Goal: Task Accomplishment & Management: Use online tool/utility

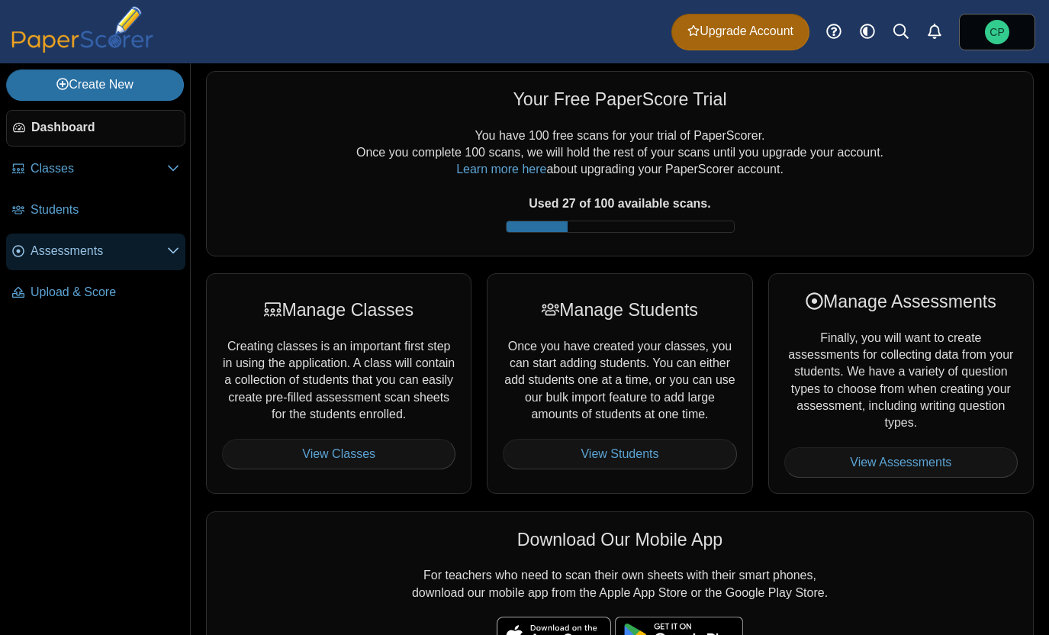
click at [61, 259] on span "Assessments" at bounding box center [99, 251] width 137 height 17
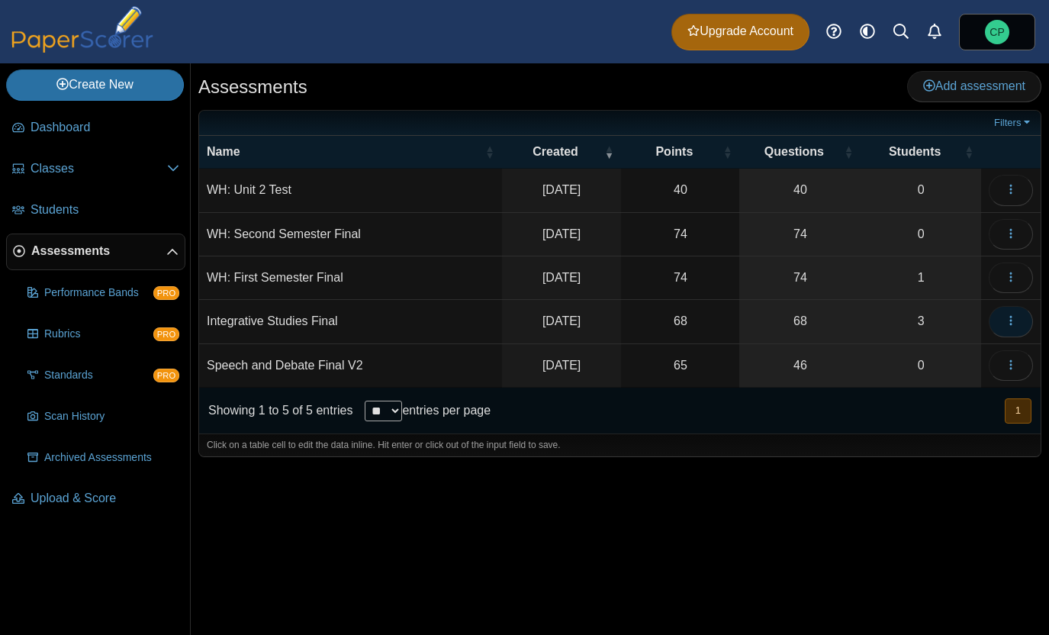
click at [1009, 321] on icon "button" at bounding box center [1011, 320] width 12 height 12
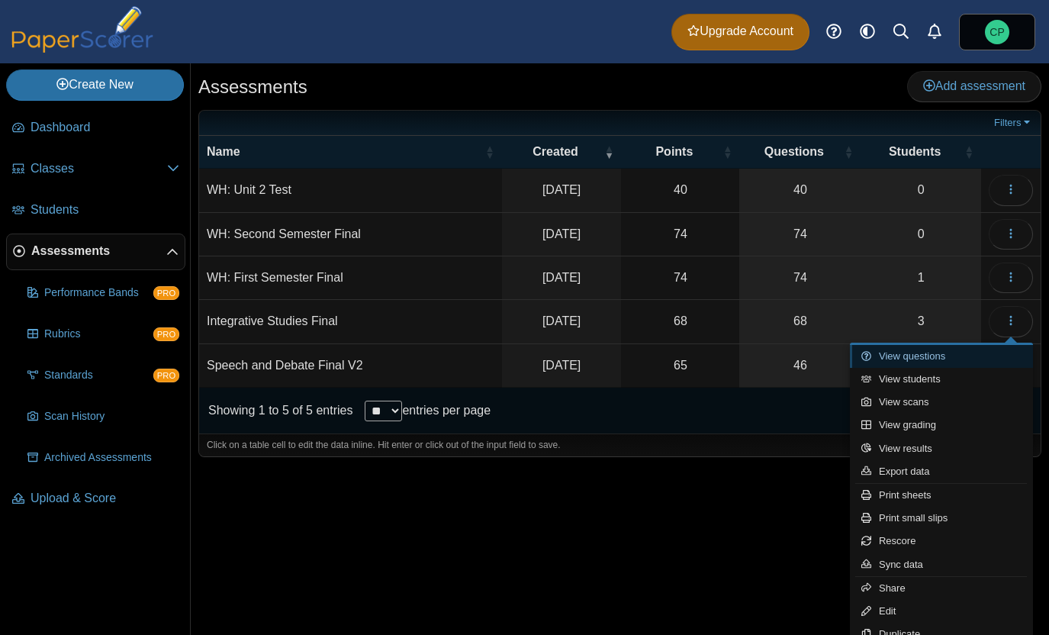
click at [937, 352] on link "View questions" at bounding box center [941, 356] width 183 height 23
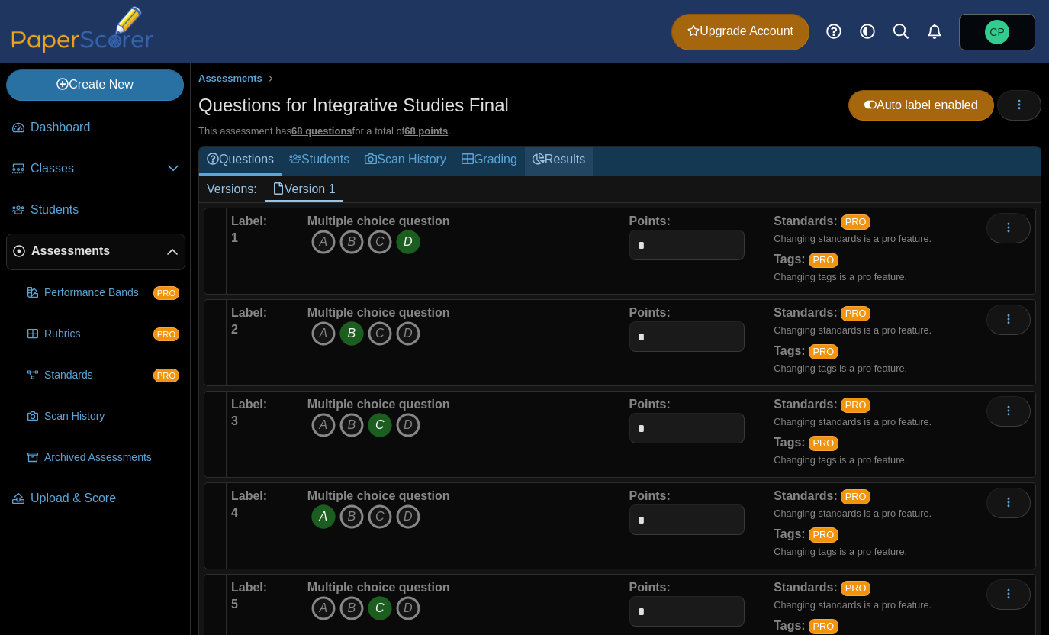
click at [569, 152] on link "Results" at bounding box center [559, 160] width 68 height 28
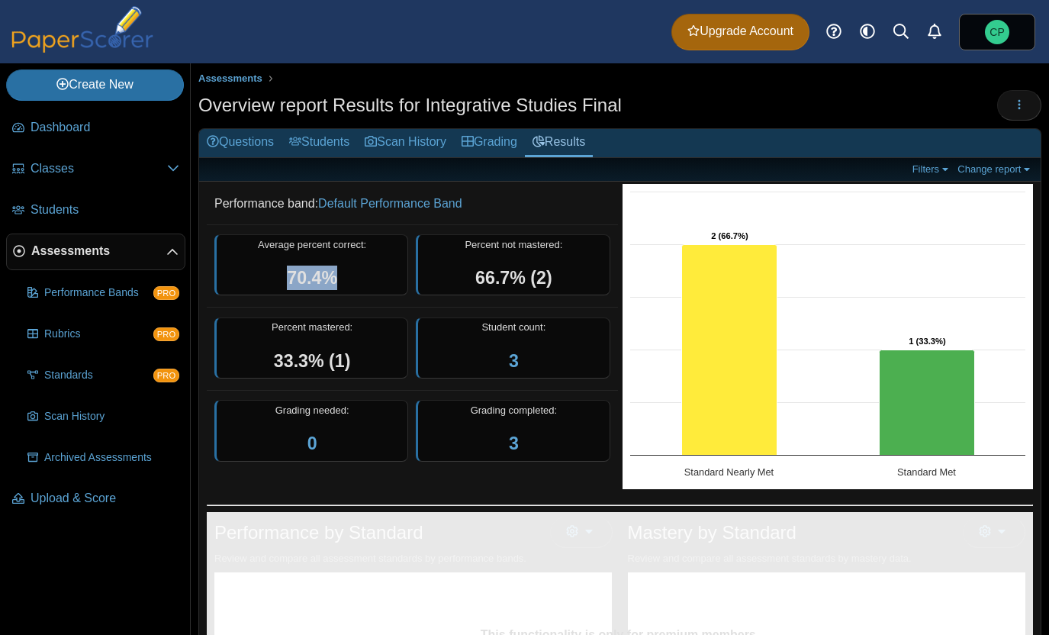
drag, startPoint x: 352, startPoint y: 284, endPoint x: 262, endPoint y: 286, distance: 90.1
click at [262, 286] on div "Average percent correct: 70.4%" at bounding box center [311, 265] width 194 height 62
click at [287, 277] on span "70.4%" at bounding box center [312, 278] width 50 height 20
click at [497, 145] on link "Grading" at bounding box center [489, 143] width 71 height 28
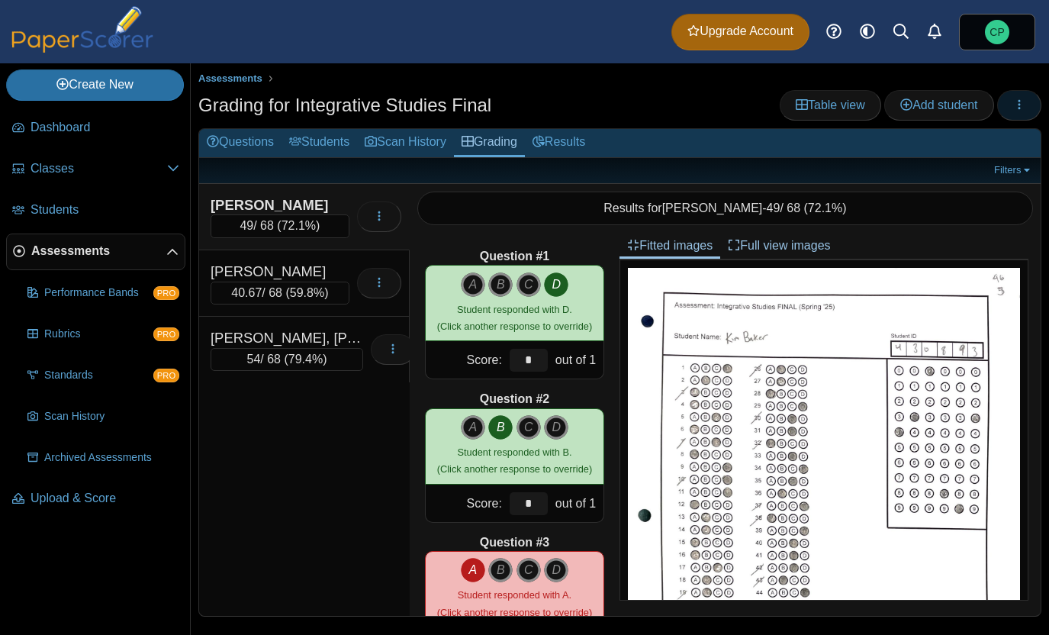
click at [1022, 103] on icon "button" at bounding box center [1019, 104] width 12 height 12
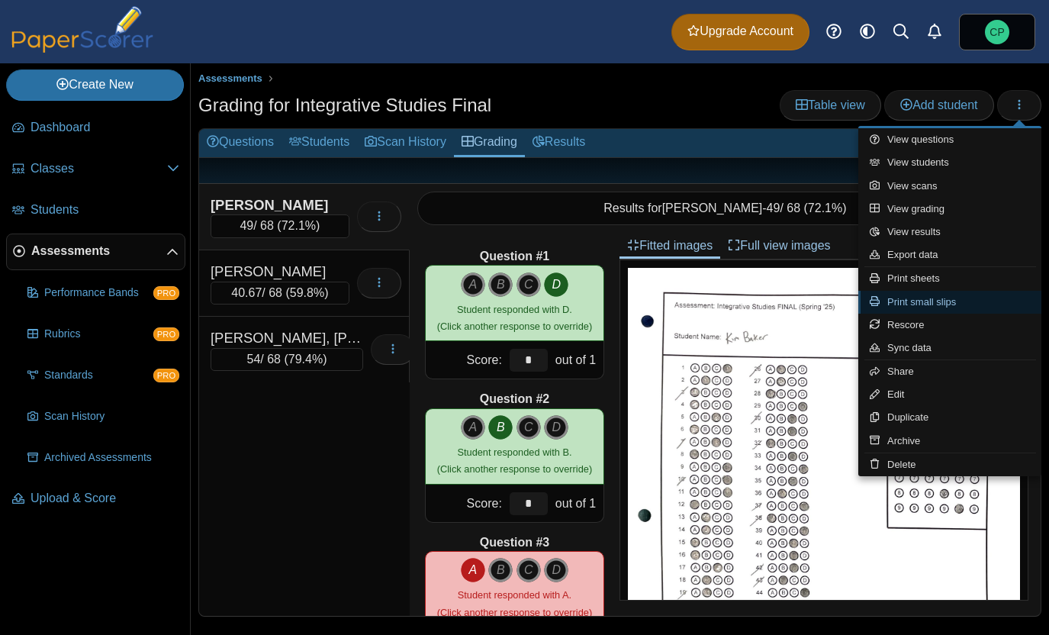
click at [901, 307] on link "Print small slips" at bounding box center [949, 302] width 183 height 23
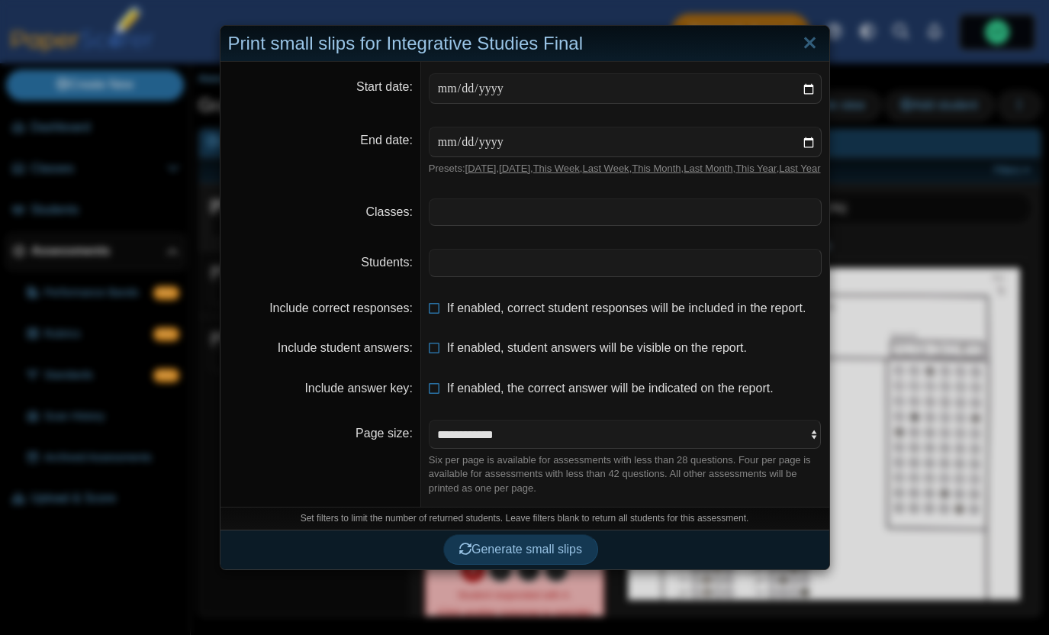
click at [447, 210] on dd "​" at bounding box center [625, 212] width 408 height 50
click at [453, 225] on span at bounding box center [625, 212] width 391 height 26
click at [481, 273] on span at bounding box center [625, 262] width 391 height 26
click at [480, 446] on select "**********" at bounding box center [625, 434] width 393 height 29
click at [439, 486] on div "Six per page is available for assessments with less than 28 questions. Four per…" at bounding box center [625, 474] width 393 height 42
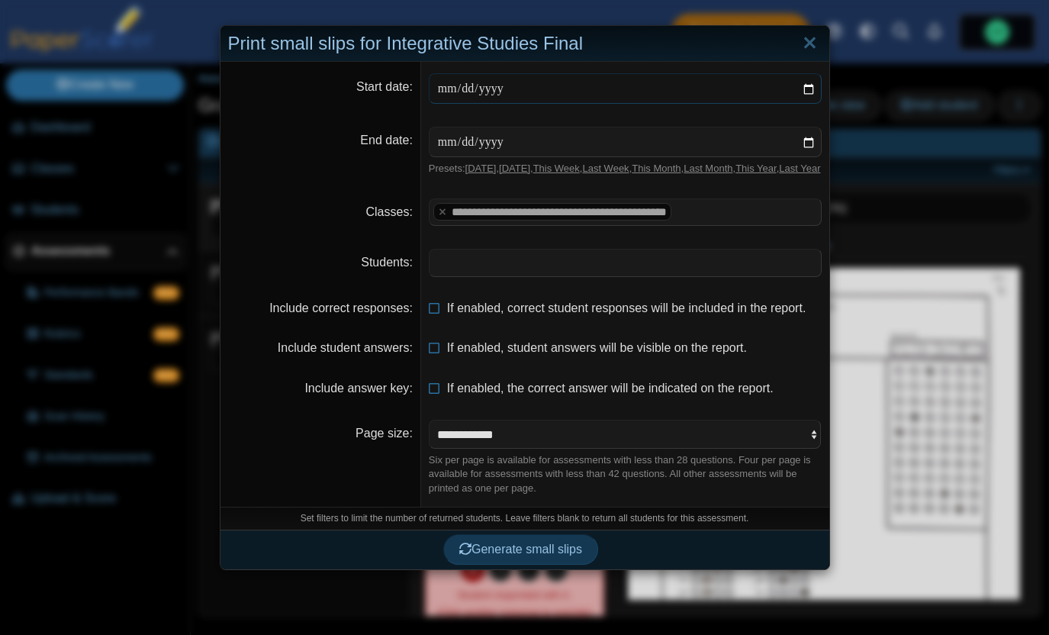
click at [520, 85] on input "date" at bounding box center [625, 88] width 393 height 31
type input "**********"
click at [523, 140] on input "date" at bounding box center [625, 142] width 393 height 31
type input "**********"
click at [488, 275] on span at bounding box center [625, 262] width 391 height 26
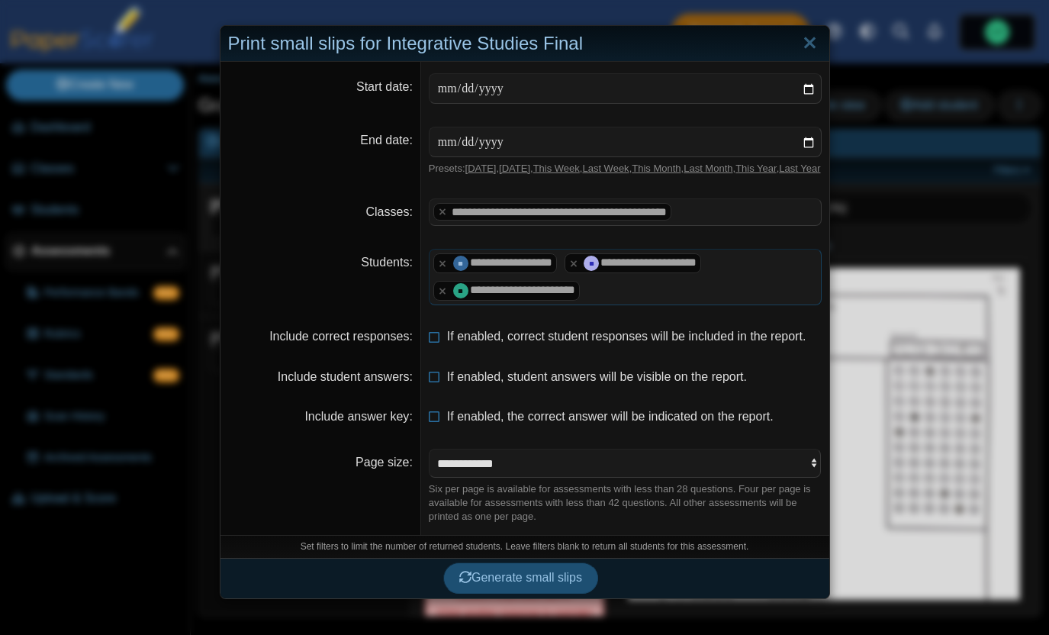
click at [521, 584] on span "Generate small slips" at bounding box center [520, 577] width 123 height 13
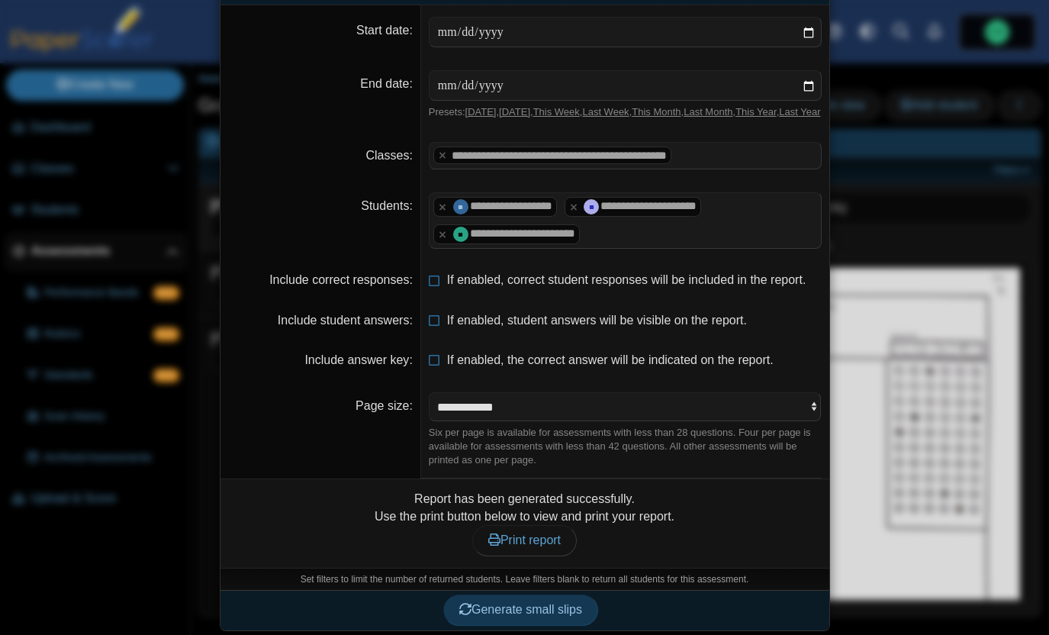
scroll to position [74, 0]
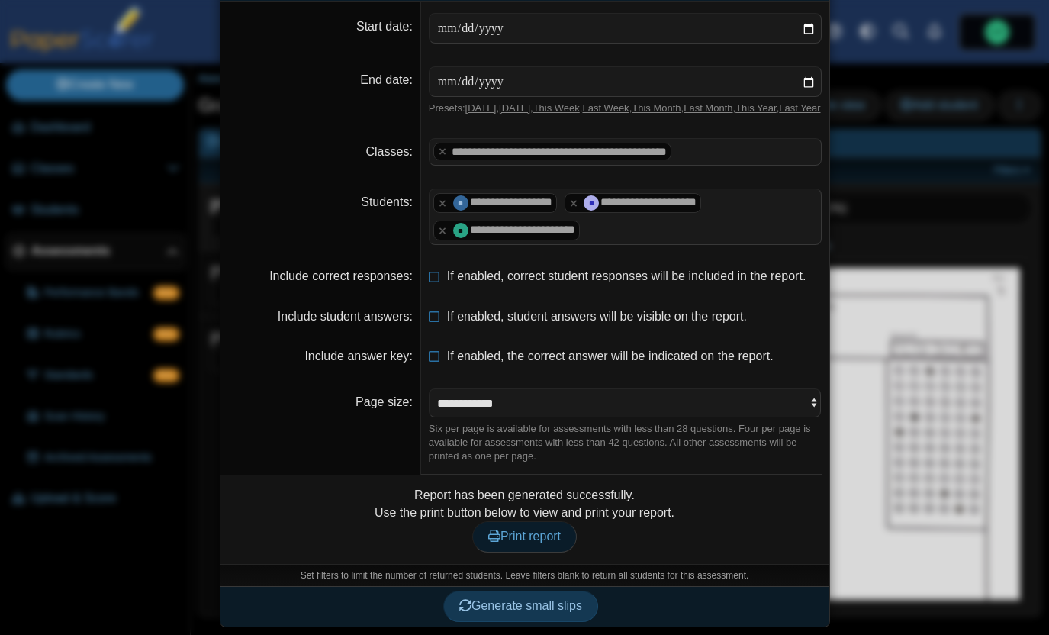
click at [521, 536] on span "Print report" at bounding box center [524, 536] width 72 height 13
click at [507, 613] on button "Generate small slips" at bounding box center [520, 606] width 155 height 31
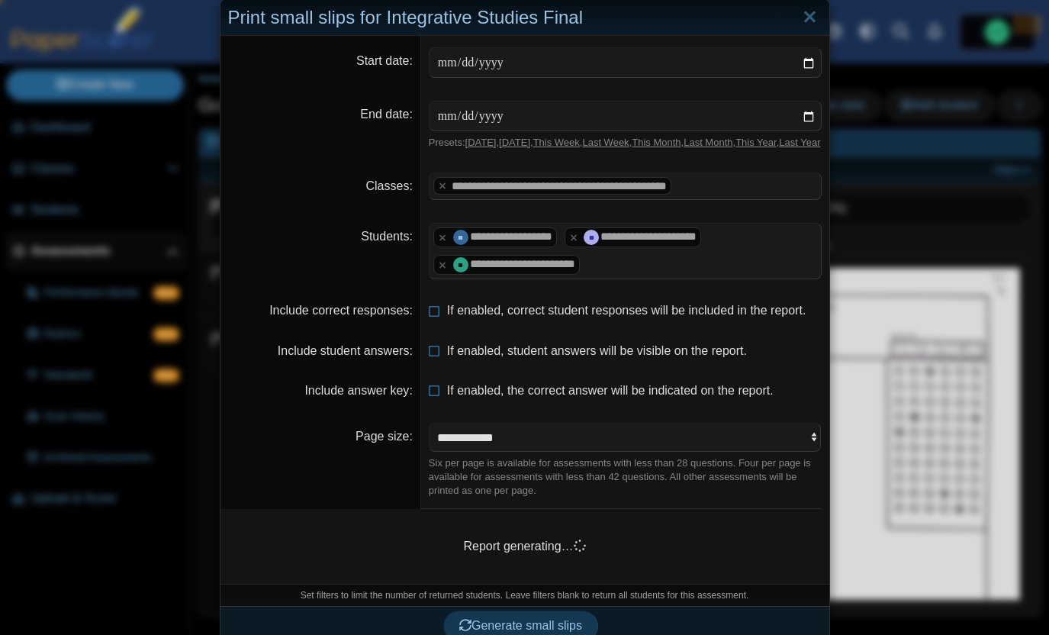
scroll to position [0, 0]
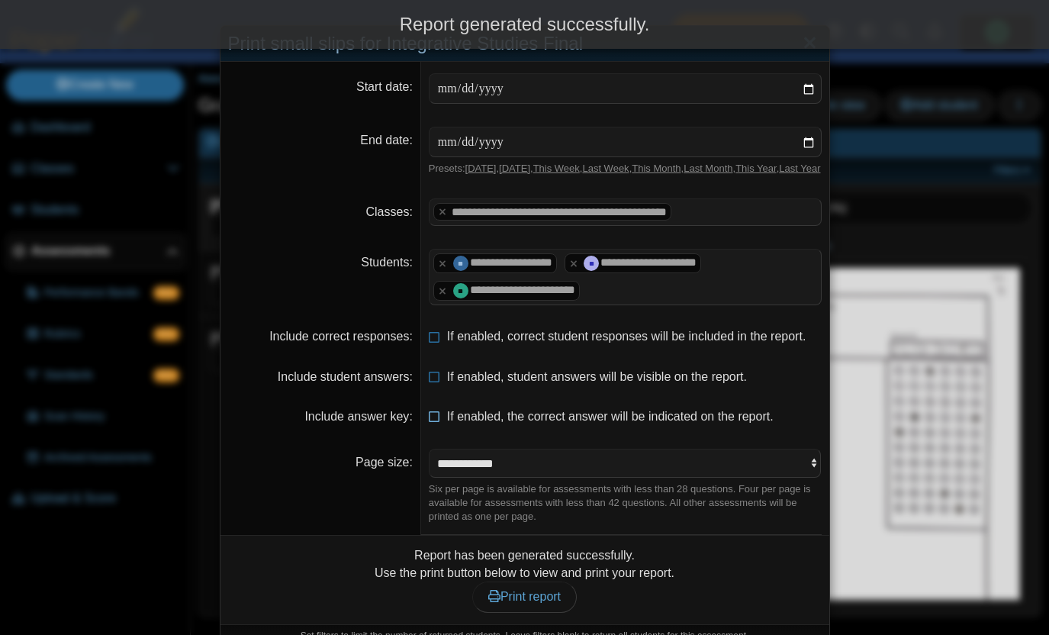
click at [436, 419] on icon at bounding box center [435, 413] width 12 height 11
click at [389, 487] on dt "Page size" at bounding box center [321, 486] width 201 height 98
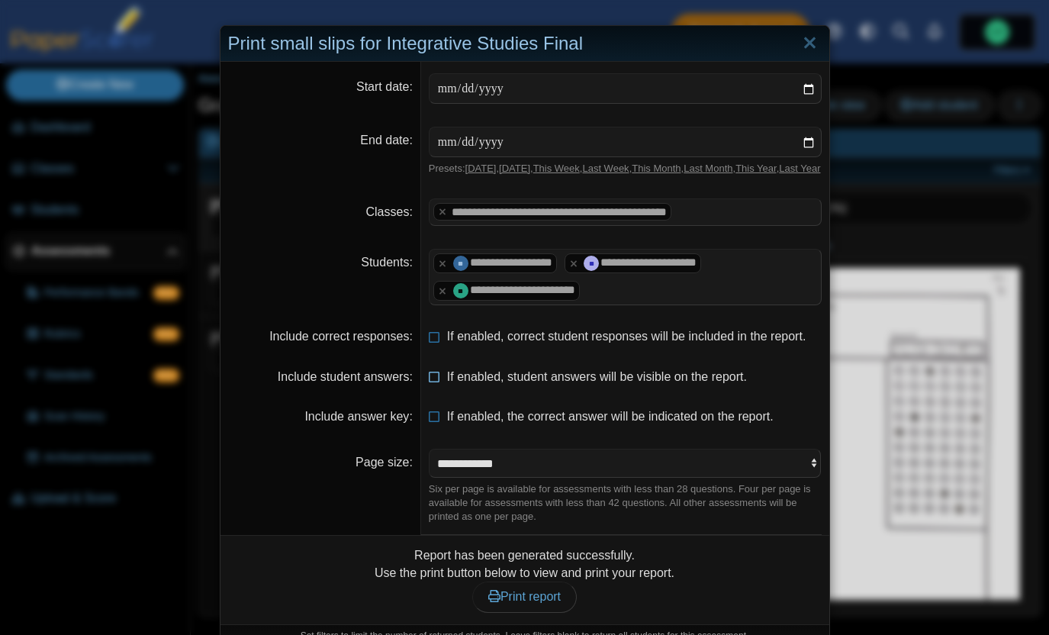
click at [437, 379] on icon at bounding box center [435, 374] width 12 height 11
click at [369, 513] on dt "Page size" at bounding box center [321, 486] width 201 height 98
click at [436, 339] on icon at bounding box center [435, 333] width 12 height 11
click at [436, 379] on icon at bounding box center [435, 374] width 12 height 11
click at [396, 565] on div "Report has been generated successfully. Use the print button below to view and …" at bounding box center [525, 579] width 594 height 65
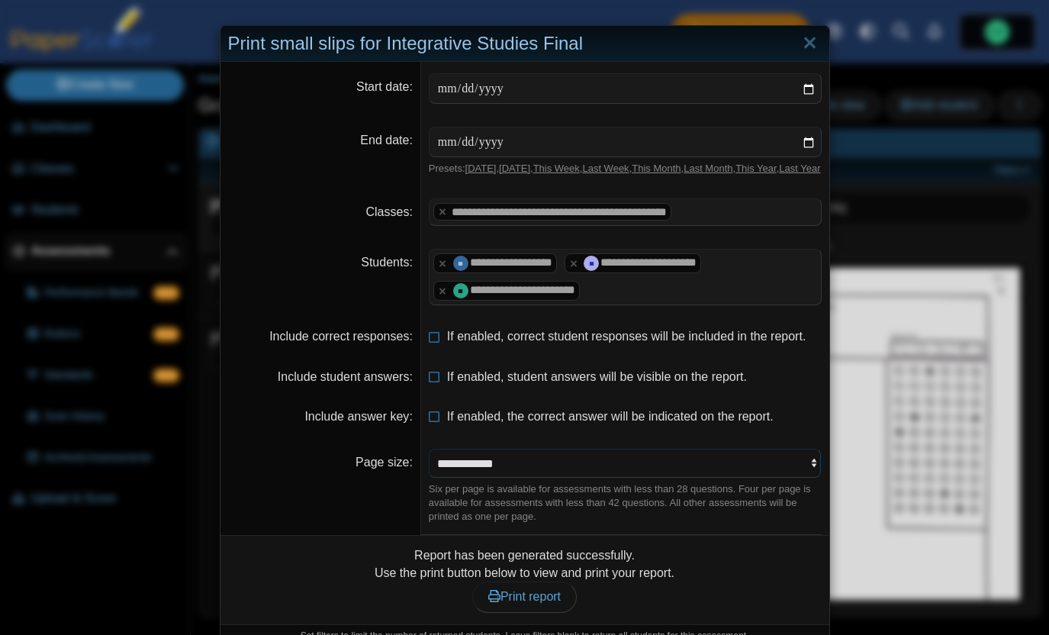
click at [551, 472] on select "**********" at bounding box center [625, 463] width 393 height 29
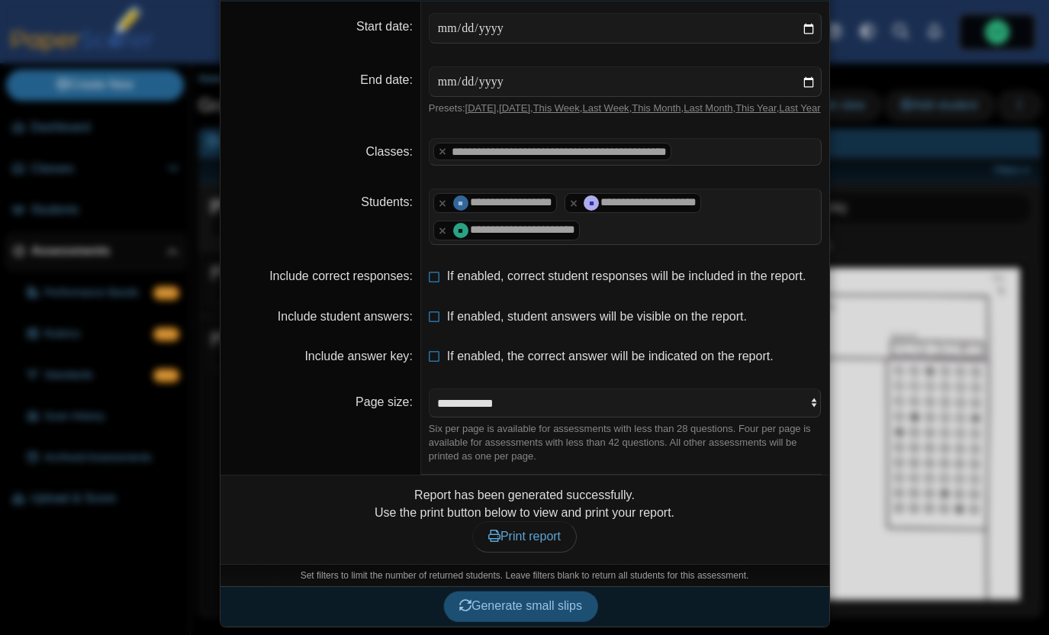
click at [509, 604] on span "Generate small slips" at bounding box center [520, 605] width 123 height 13
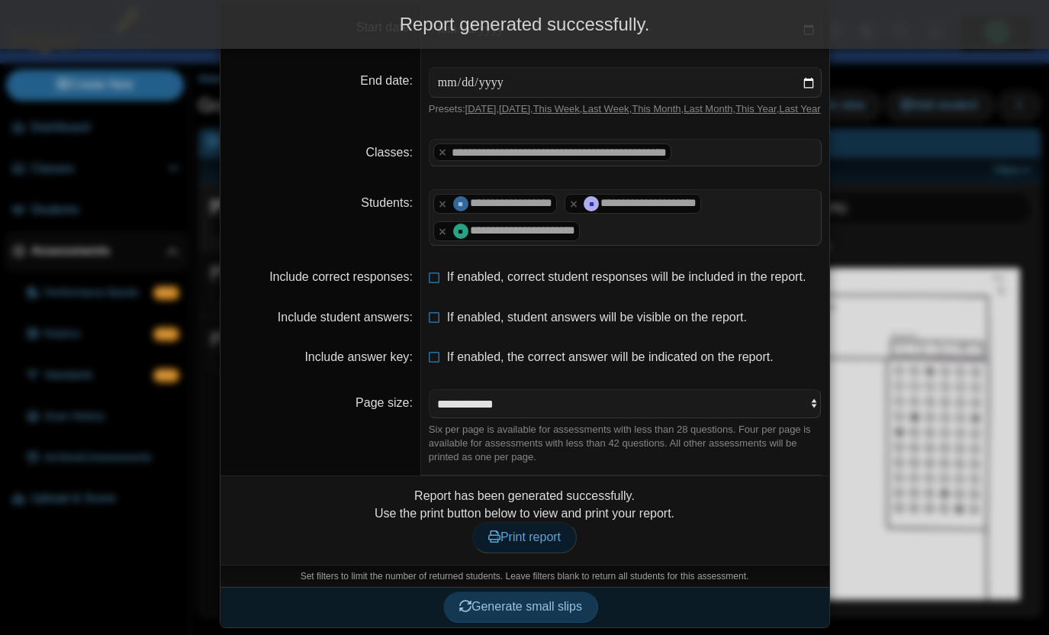
click at [517, 543] on span "Print report" at bounding box center [524, 536] width 72 height 13
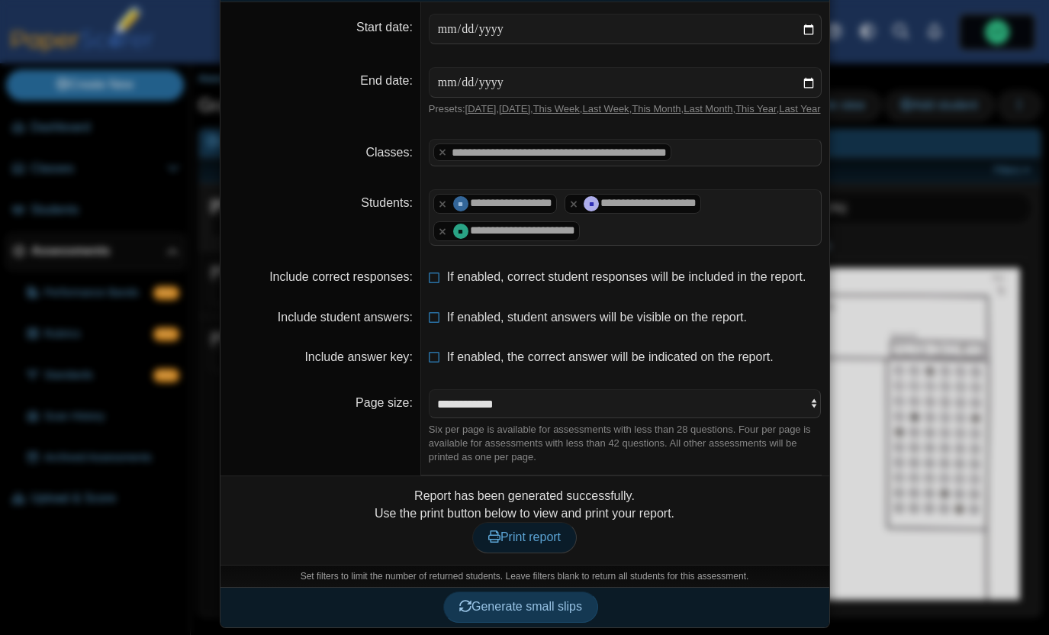
scroll to position [0, 0]
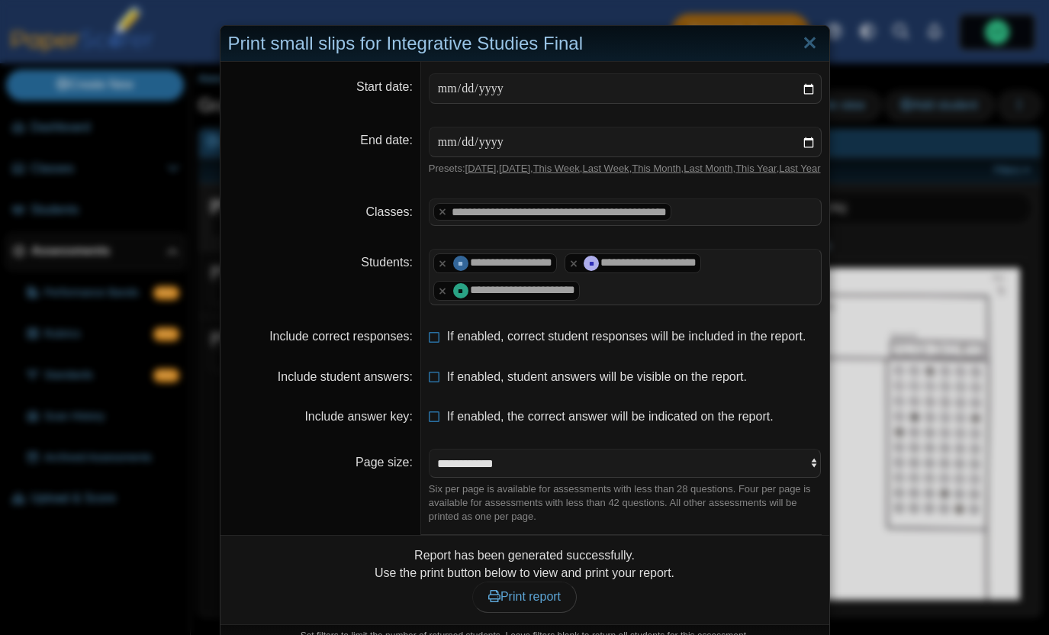
click at [484, 169] on link "[DATE]" at bounding box center [480, 168] width 31 height 11
click at [528, 166] on link "[DATE]" at bounding box center [514, 168] width 31 height 11
type input "**********"
click at [779, 174] on link "Last Year" at bounding box center [799, 168] width 41 height 11
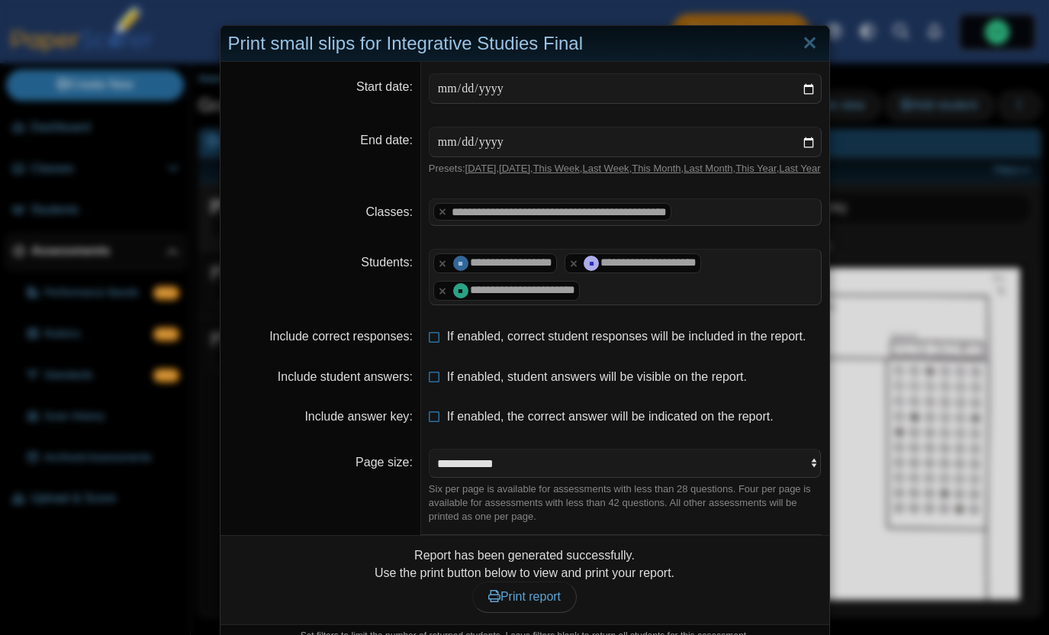
type input "**********"
click at [516, 187] on dd "**********" at bounding box center [625, 151] width 408 height 72
click at [731, 89] on input "**********" at bounding box center [625, 88] width 393 height 31
click at [627, 89] on input "**********" at bounding box center [625, 88] width 393 height 31
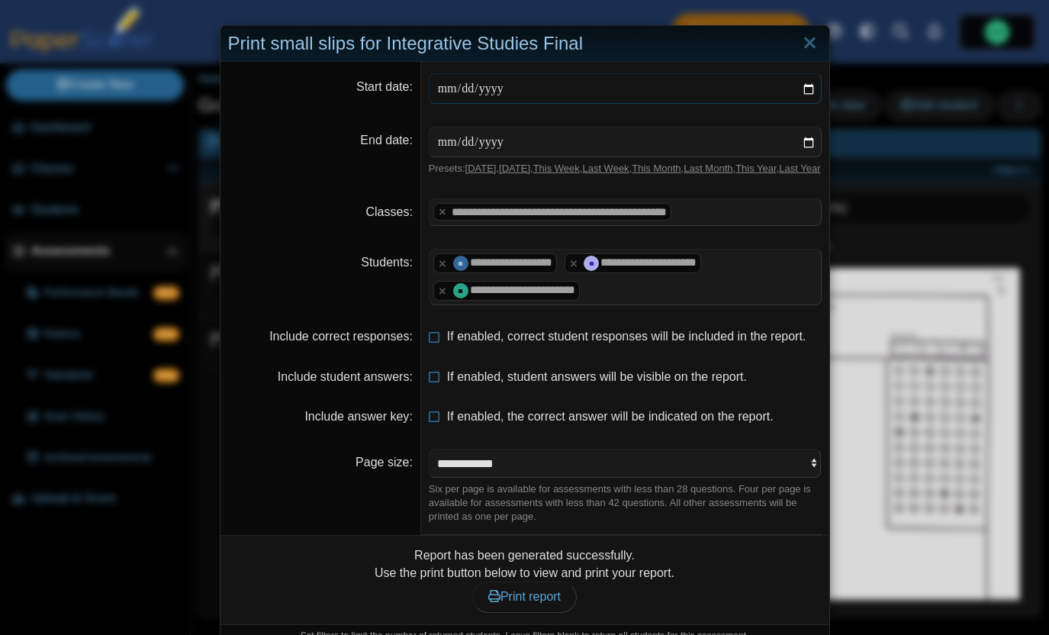
click at [478, 89] on input "**********" at bounding box center [625, 88] width 393 height 31
click at [446, 89] on input "date" at bounding box center [625, 88] width 393 height 31
click at [472, 85] on input "date" at bounding box center [625, 88] width 393 height 31
click at [477, 142] on input "**********" at bounding box center [625, 142] width 393 height 31
click at [461, 141] on input "date" at bounding box center [625, 142] width 393 height 31
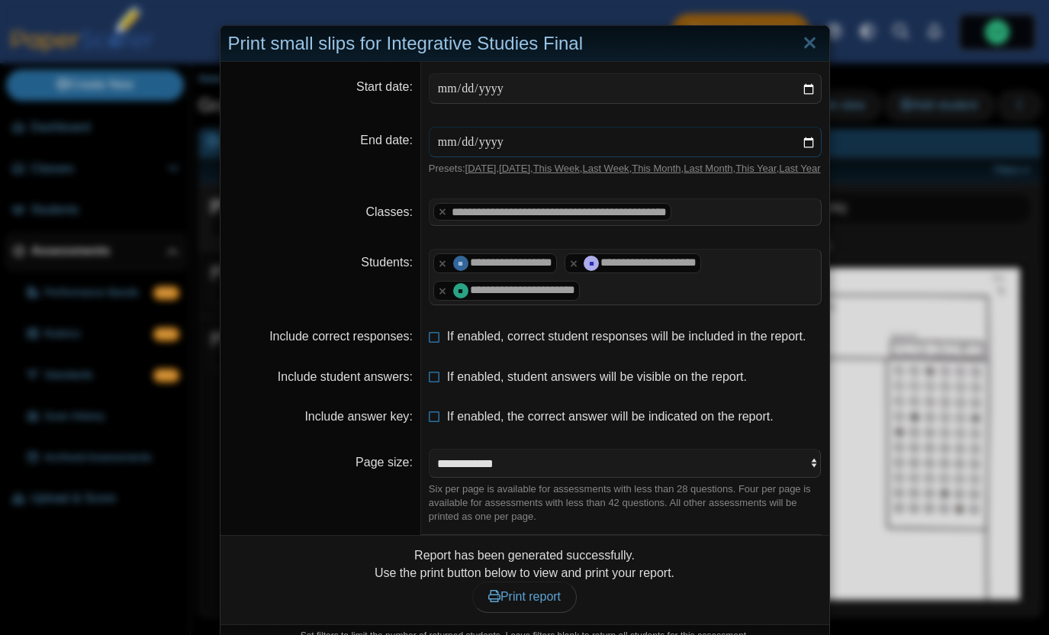
click at [440, 141] on input "date" at bounding box center [625, 142] width 393 height 31
click at [300, 237] on dt "Classes" at bounding box center [321, 212] width 201 height 50
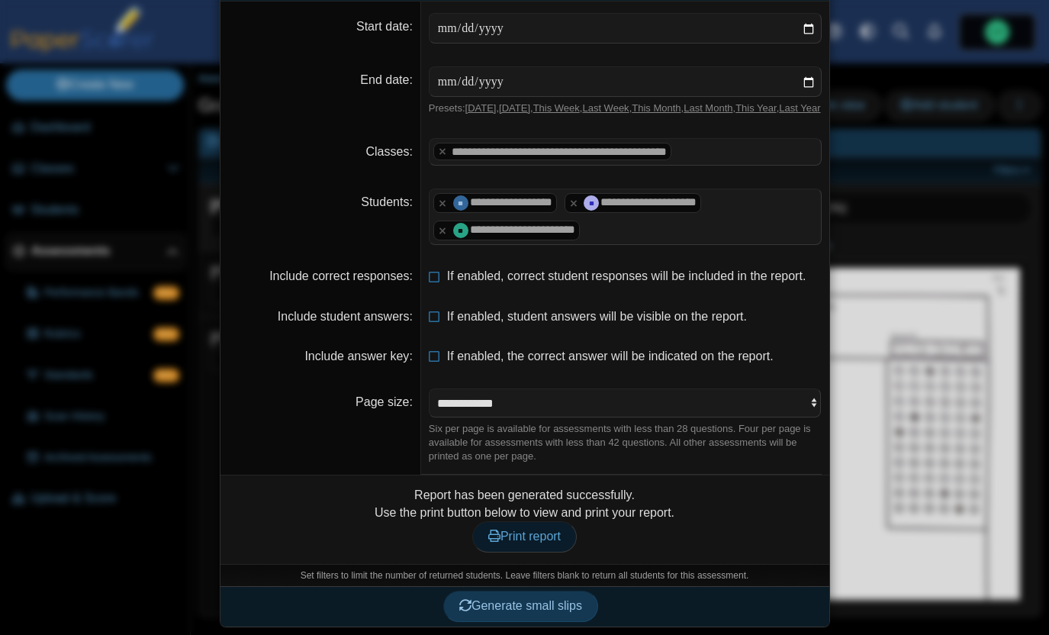
click at [533, 530] on span "Print report" at bounding box center [524, 536] width 72 height 13
click at [520, 607] on span "Generate small slips" at bounding box center [520, 605] width 123 height 13
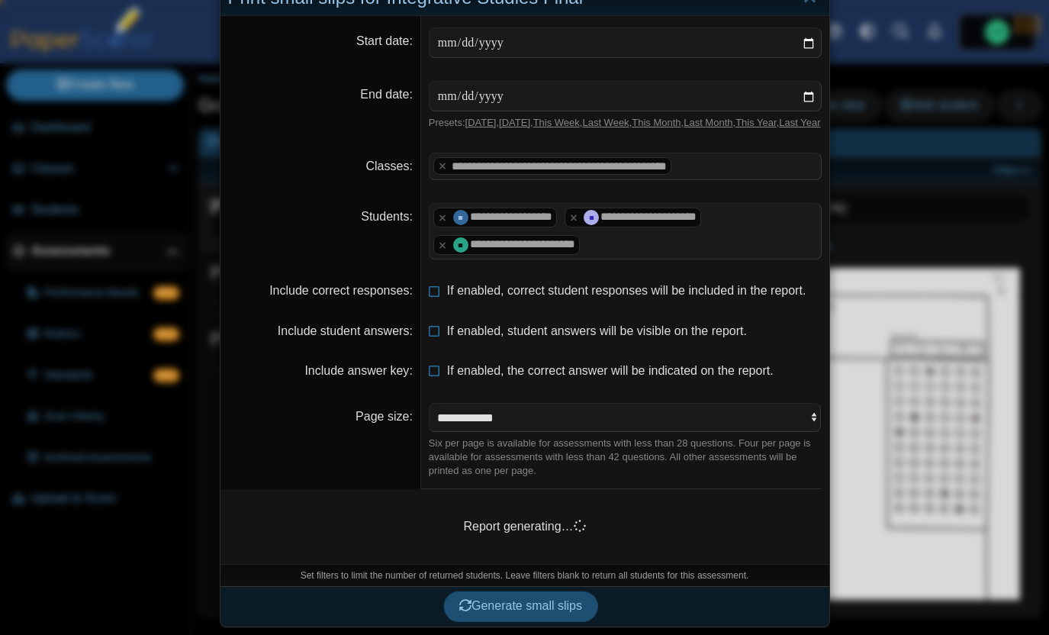
scroll to position [60, 0]
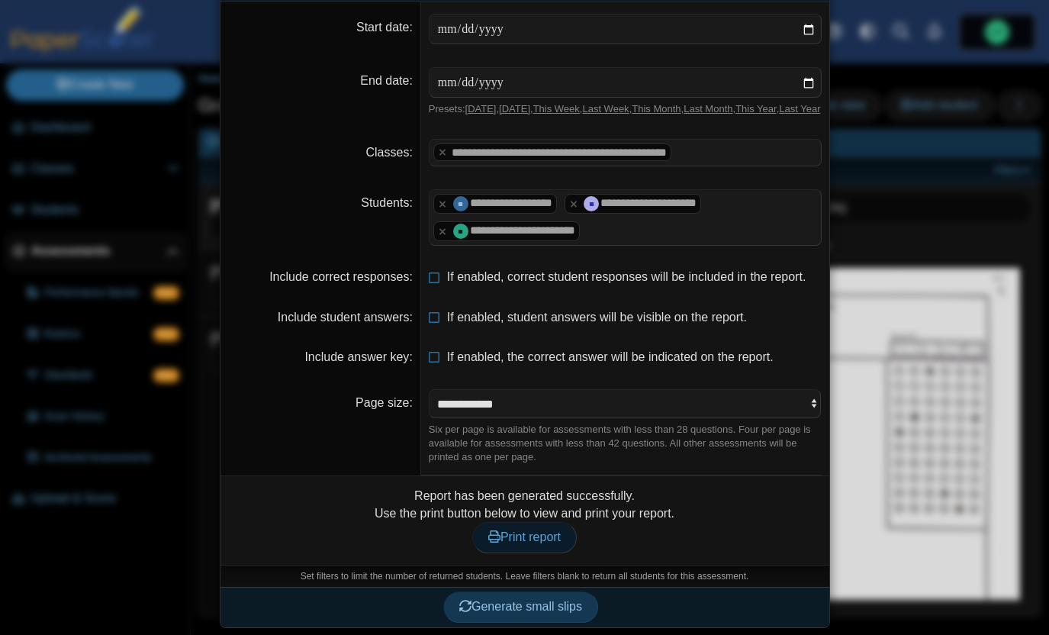
click at [546, 543] on span "Print report" at bounding box center [524, 536] width 72 height 13
click at [494, 418] on select "**********" at bounding box center [625, 403] width 393 height 29
click at [478, 462] on div "Six per page is available for assessments with less than 28 questions. Four per…" at bounding box center [625, 444] width 393 height 42
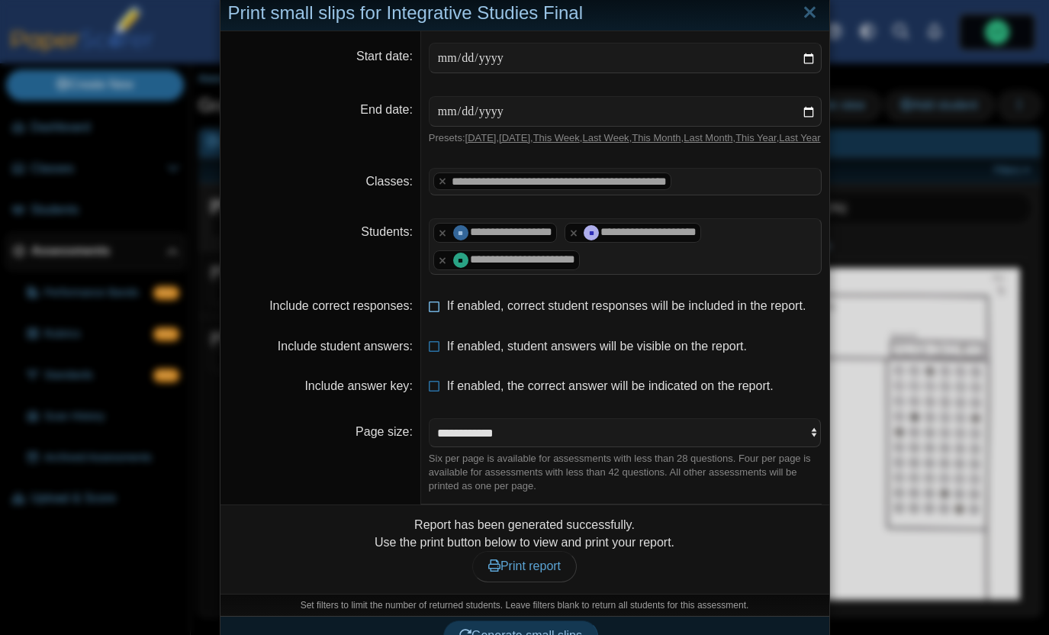
scroll to position [0, 0]
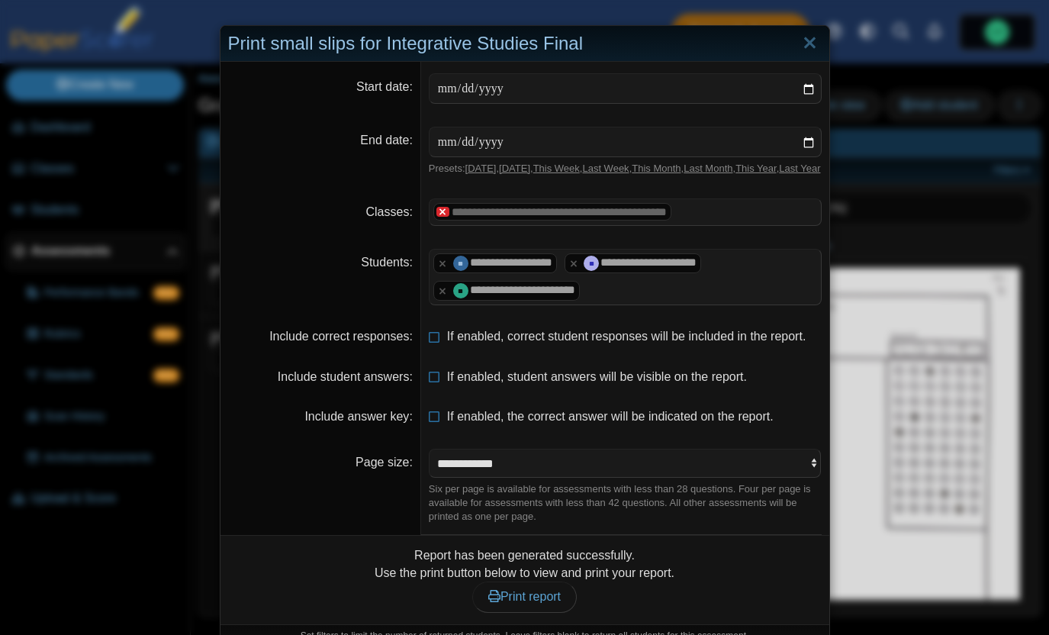
click at [441, 217] on x "remove tag" at bounding box center [442, 212] width 13 height 10
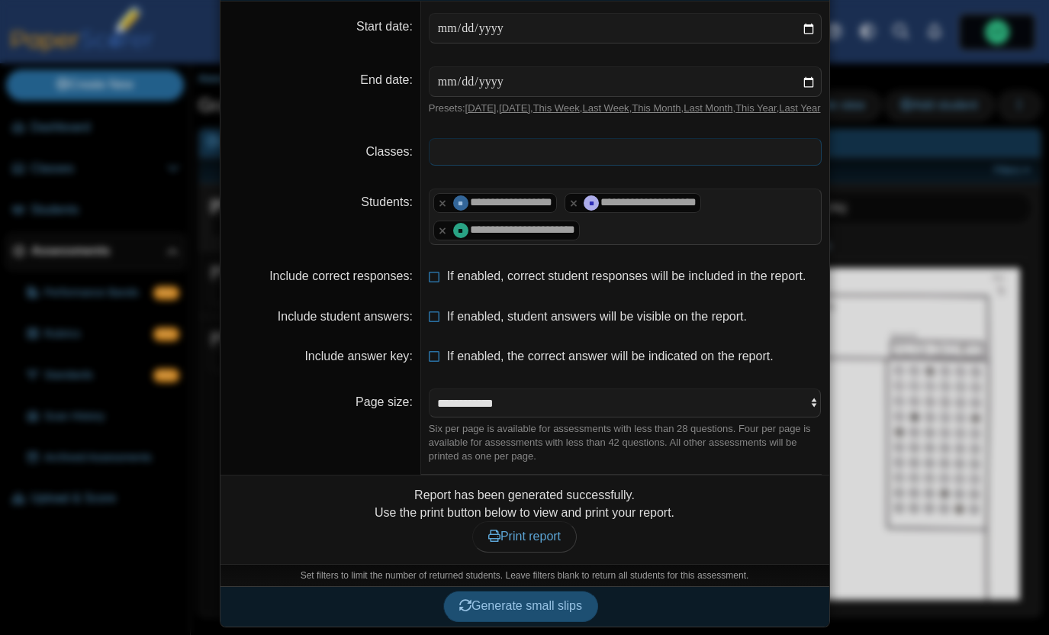
click at [514, 614] on button "Generate small slips" at bounding box center [520, 606] width 155 height 31
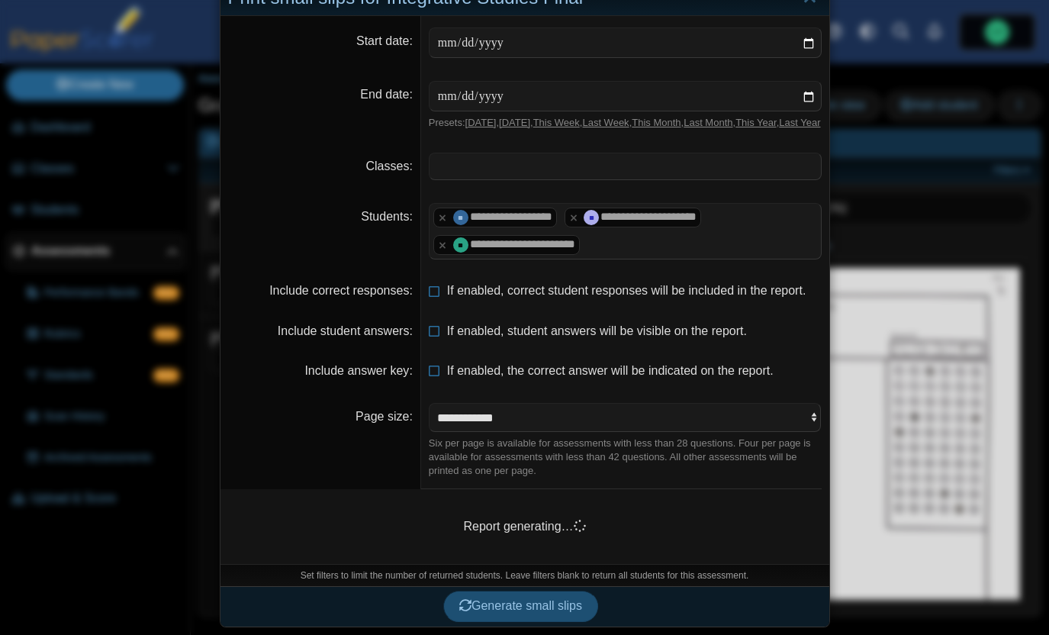
scroll to position [60, 0]
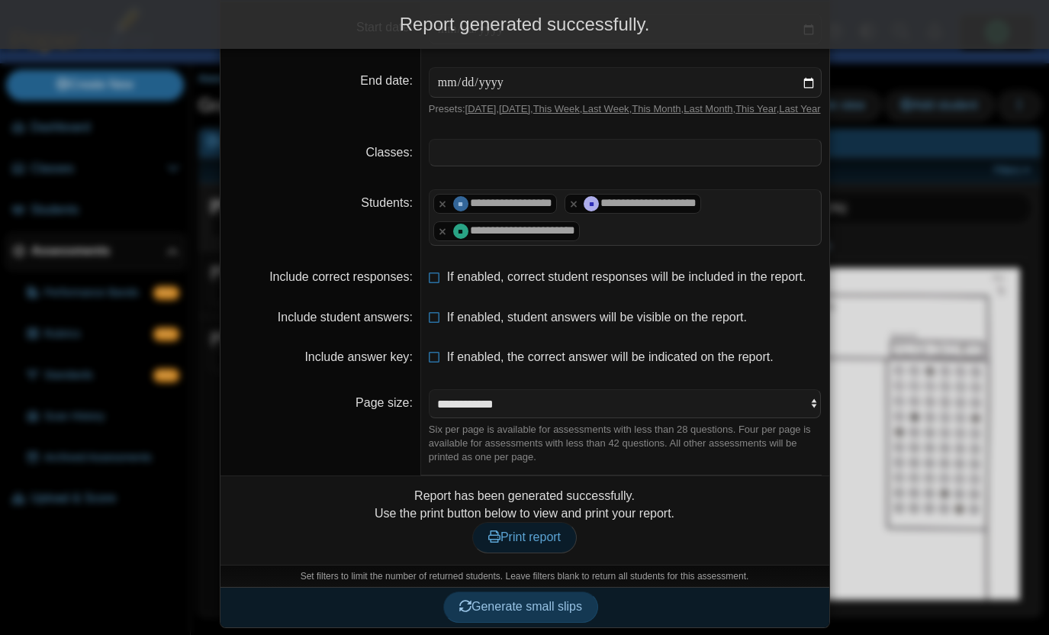
click at [501, 540] on link "Print report" at bounding box center [524, 537] width 105 height 31
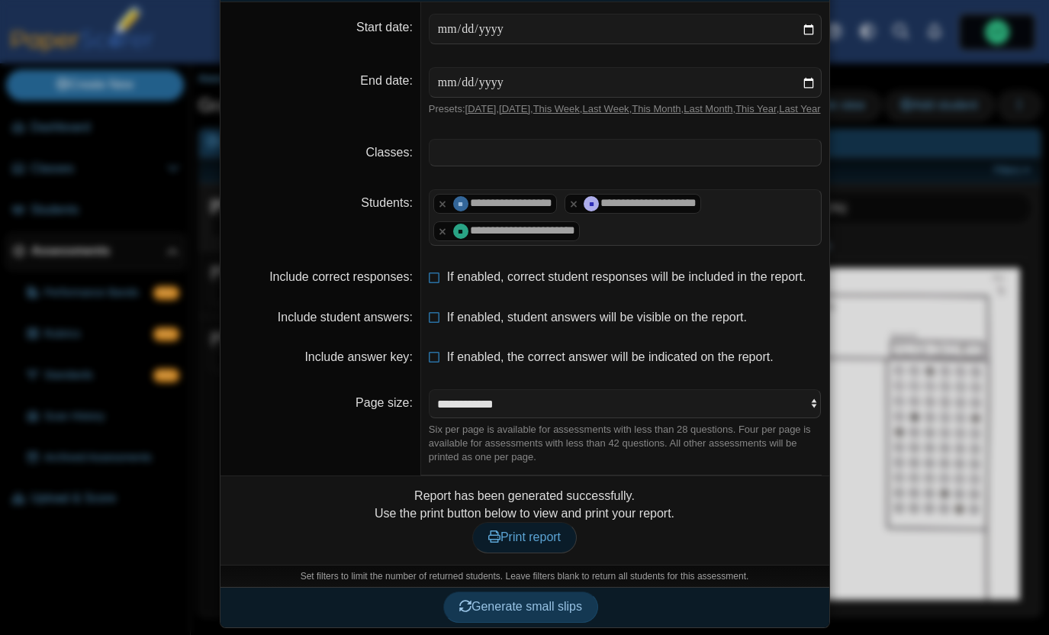
scroll to position [0, 0]
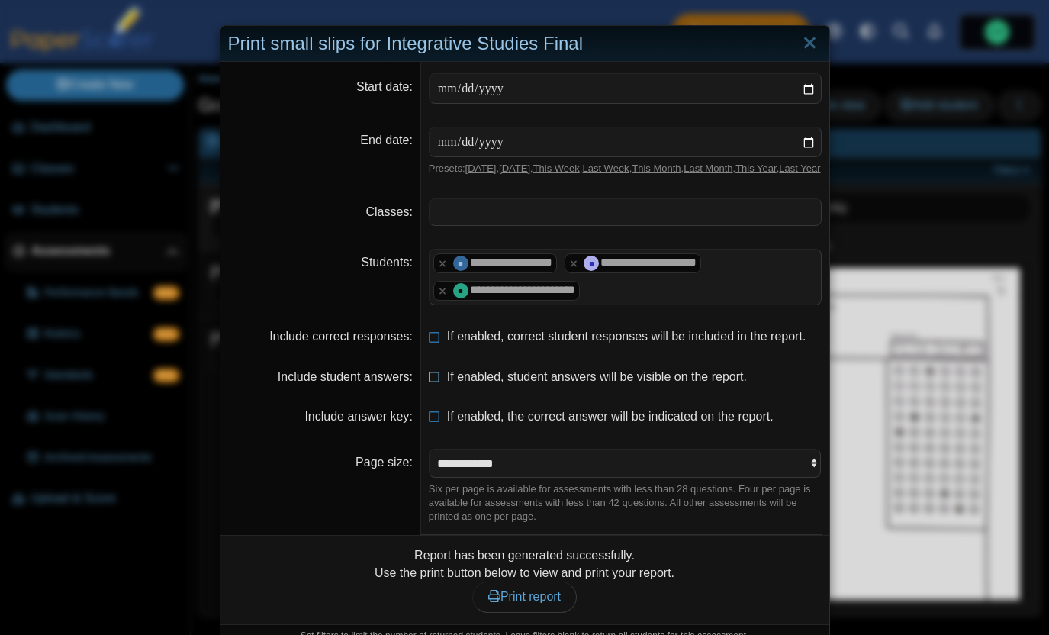
click at [439, 379] on icon at bounding box center [435, 374] width 12 height 11
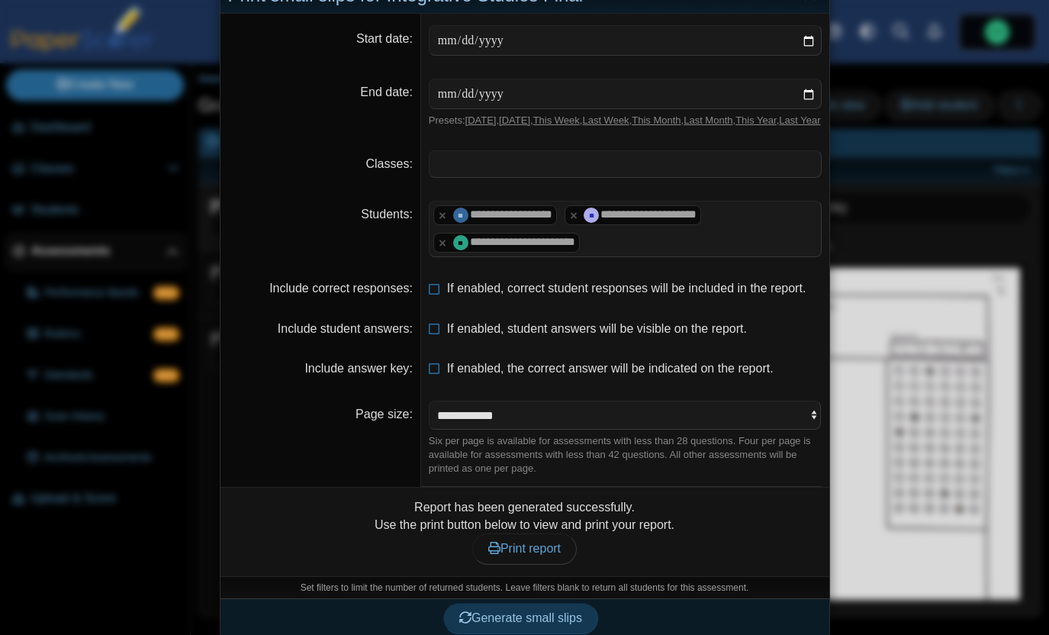
scroll to position [74, 0]
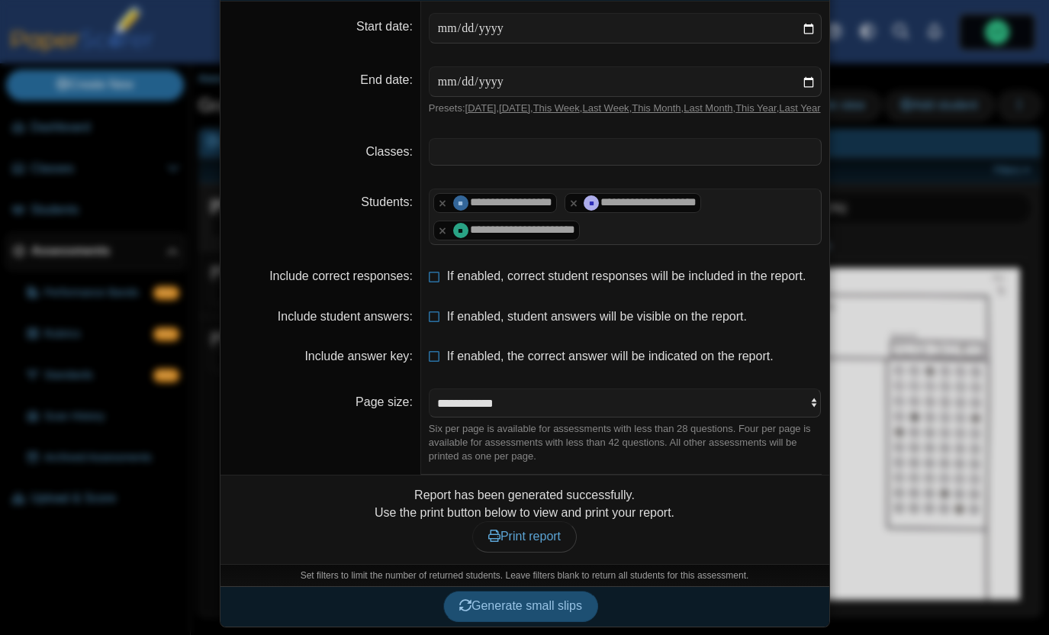
click at [521, 613] on button "Generate small slips" at bounding box center [520, 606] width 155 height 31
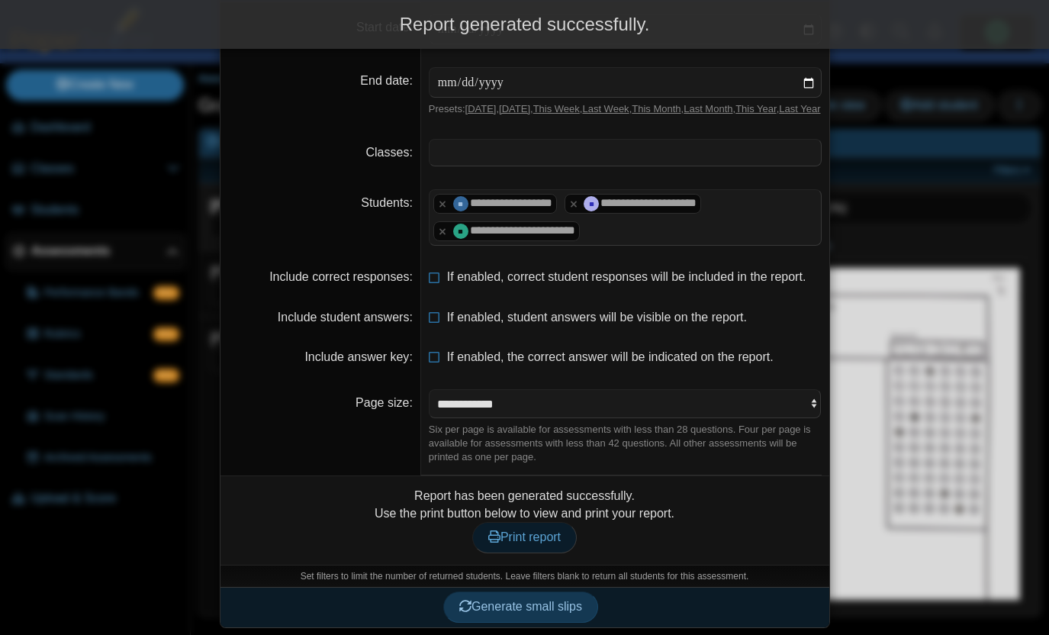
click at [517, 543] on span "Print report" at bounding box center [524, 536] width 72 height 13
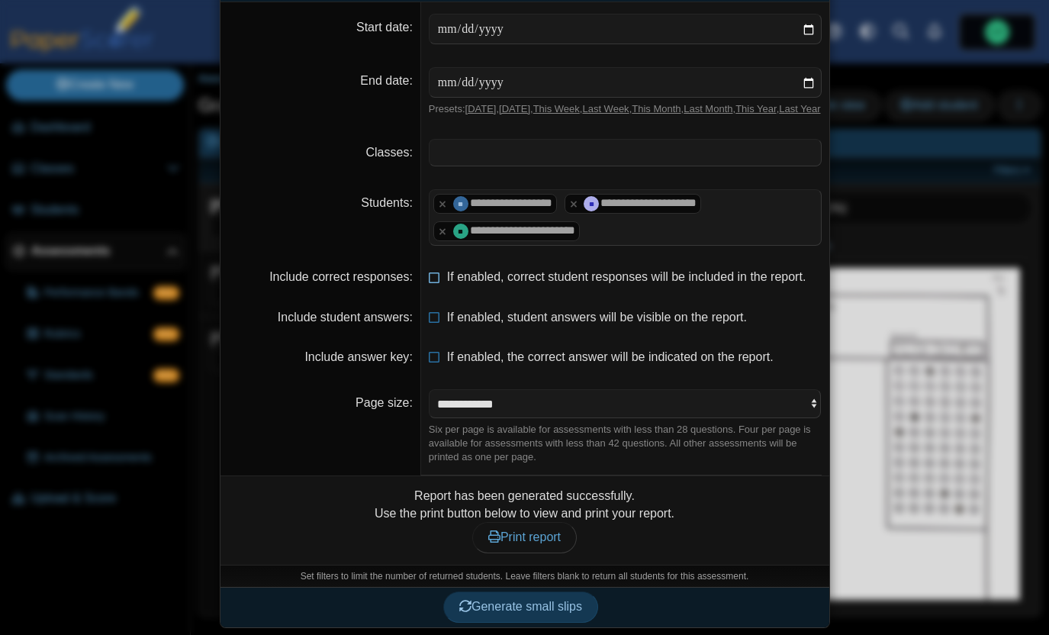
click at [439, 279] on icon at bounding box center [435, 274] width 12 height 11
click at [497, 613] on span "Generate small slips" at bounding box center [520, 606] width 123 height 13
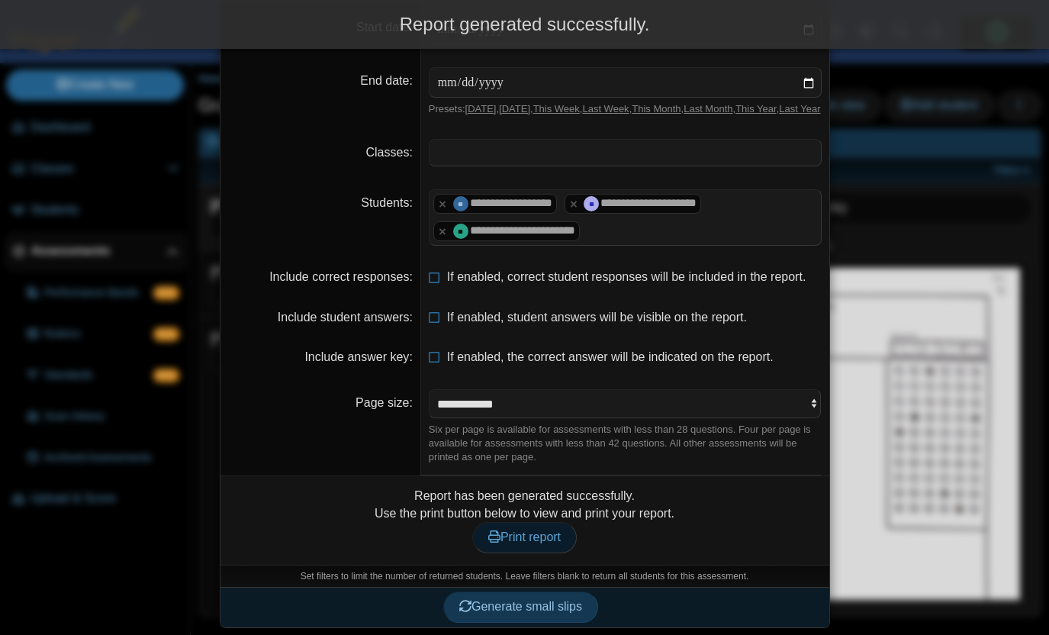
click at [527, 543] on span "Print report" at bounding box center [524, 536] width 72 height 13
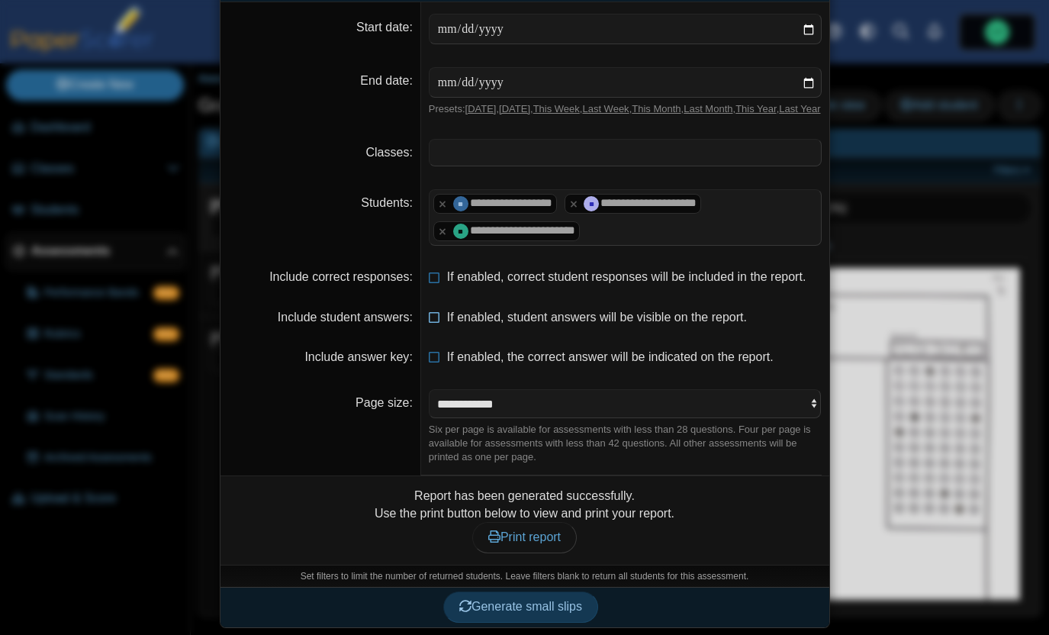
click at [447, 324] on span "If enabled, student answers will be visible on the report." at bounding box center [597, 317] width 300 height 13
click at [437, 279] on icon at bounding box center [435, 274] width 12 height 11
click at [437, 359] on icon at bounding box center [435, 354] width 12 height 11
click at [506, 594] on button "Generate small slips" at bounding box center [520, 606] width 155 height 31
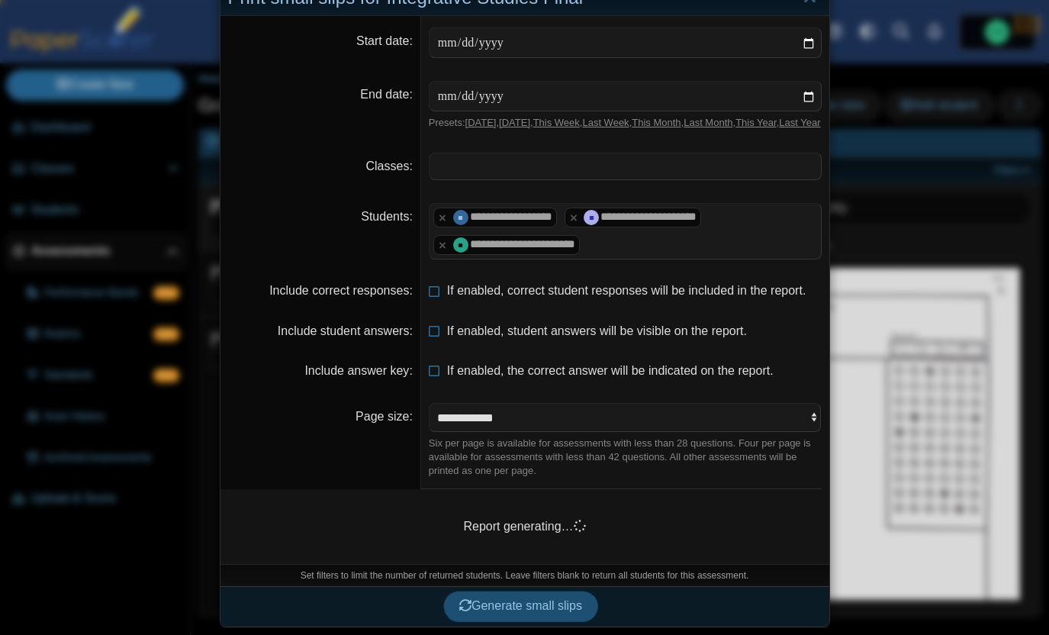
scroll to position [60, 0]
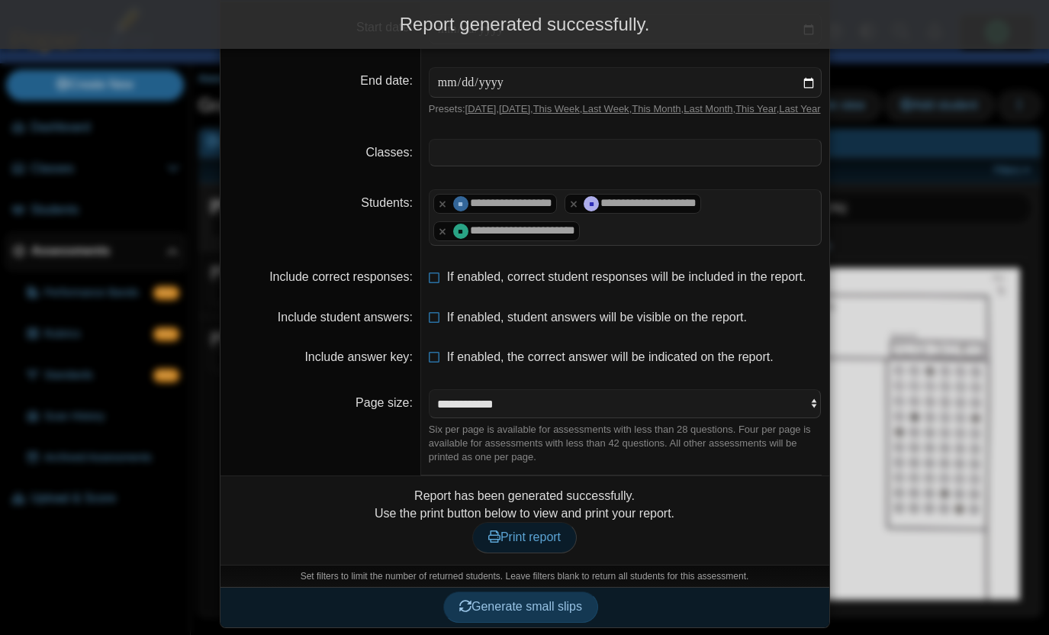
click at [521, 552] on link "Print report" at bounding box center [524, 537] width 105 height 31
